Goal: Navigation & Orientation: Find specific page/section

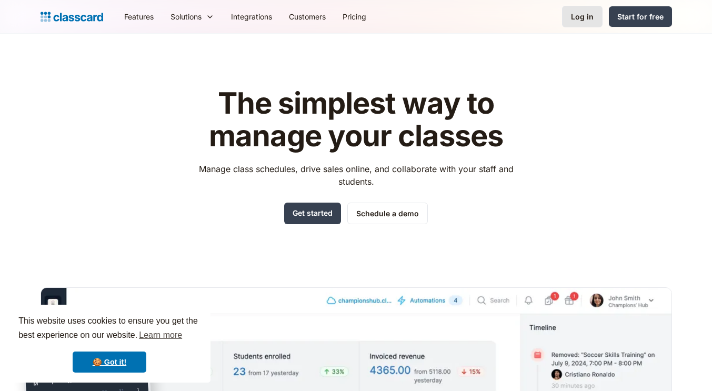
click at [591, 12] on div "Log in" at bounding box center [582, 16] width 23 height 11
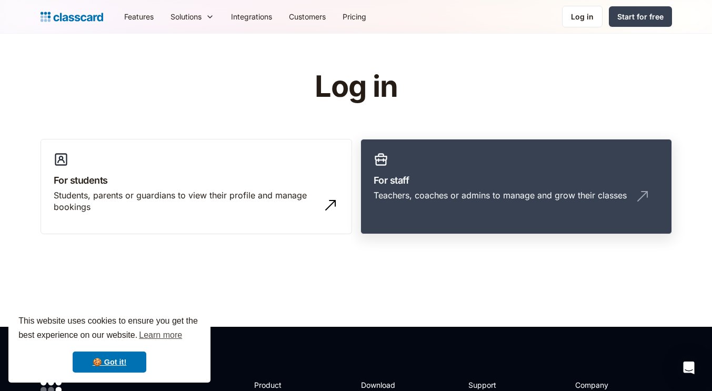
click at [471, 188] on link "For staff Teachers, coaches or admins to manage and grow their classes" at bounding box center [515, 187] width 311 height 96
